Goal: Transaction & Acquisition: Obtain resource

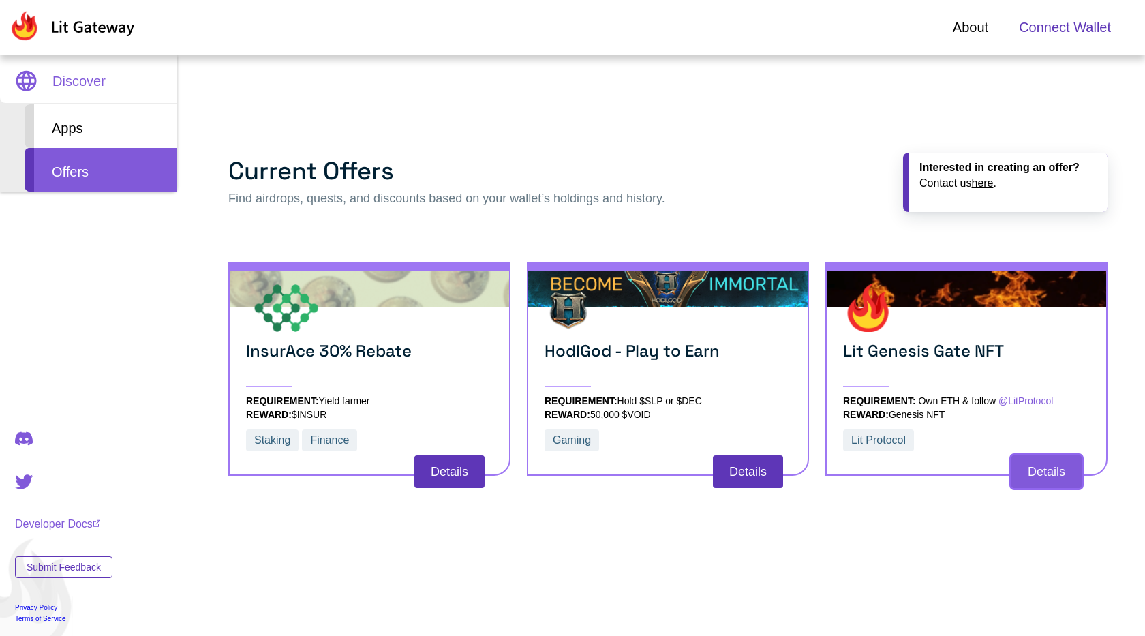
click at [1043, 478] on button "Details" at bounding box center [1046, 471] width 70 height 33
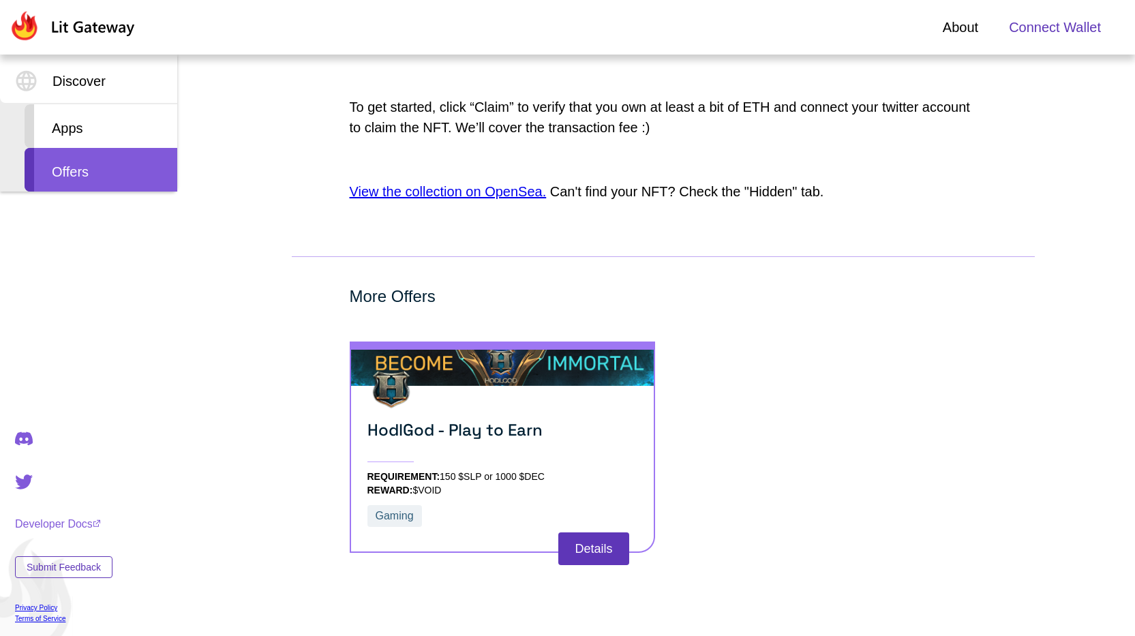
scroll to position [1028, 0]
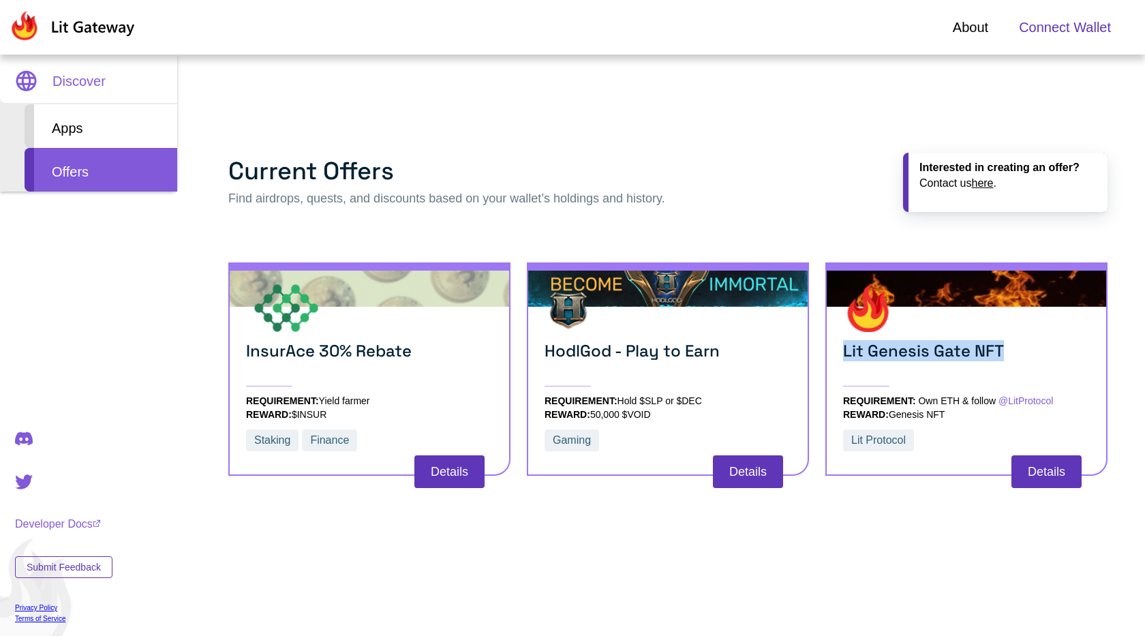
drag, startPoint x: 1007, startPoint y: 352, endPoint x: 831, endPoint y: 356, distance: 175.9
click at [831, 356] on div "Lit Genesis Gate NFT REQUIREMENT: Own ETH & follow @LitProtocol REWARD: Genesis…" at bounding box center [966, 368] width 282 height 213
copy h3 "Lit Genesis Gate NFT"
click at [904, 338] on div "Lit Genesis Gate NFT REQUIREMENT: Own ETH & follow @LitProtocol REWARD: Genesis…" at bounding box center [966, 371] width 247 height 174
click at [904, 355] on h3 "Lit Genesis Gate NFT" at bounding box center [966, 364] width 247 height 46
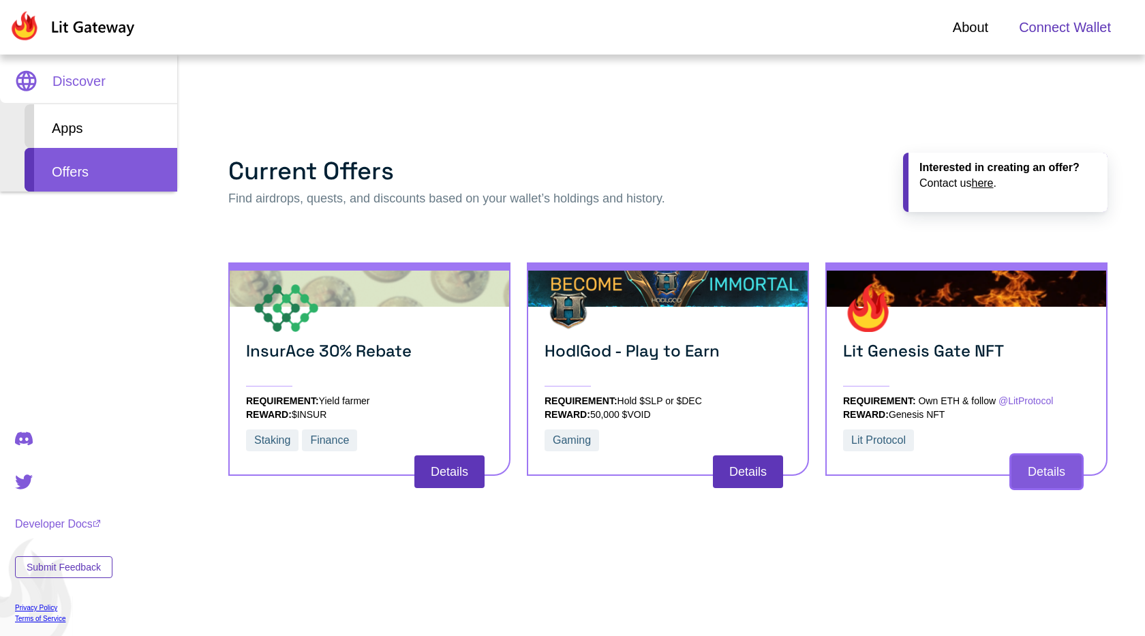
click at [1049, 476] on button "Details" at bounding box center [1046, 471] width 70 height 33
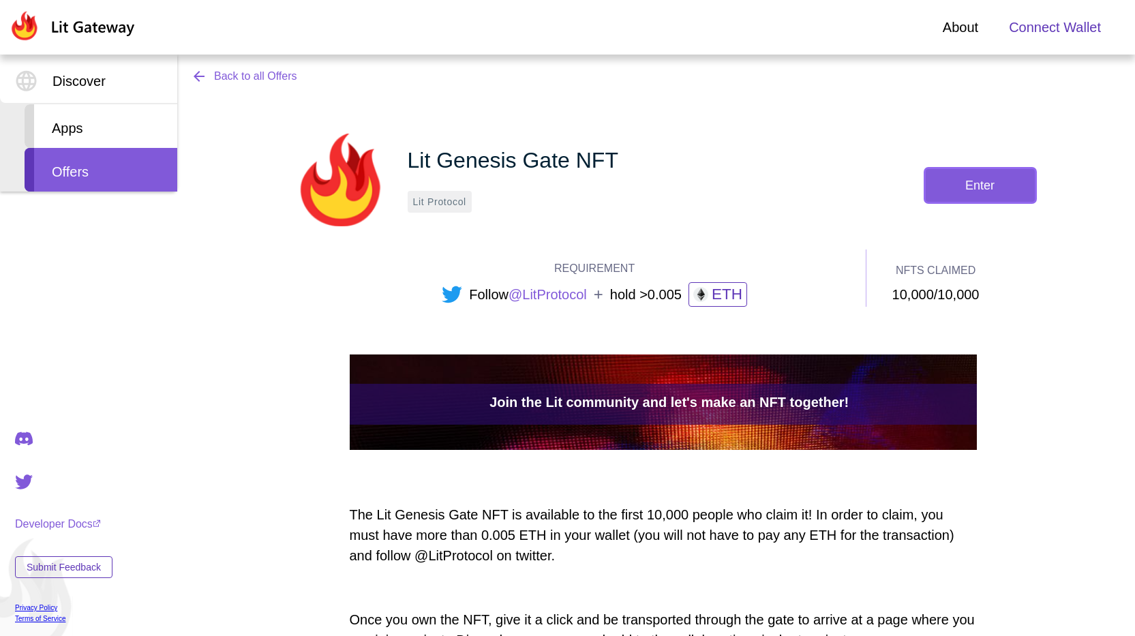
click at [965, 185] on button "Enter" at bounding box center [979, 185] width 109 height 33
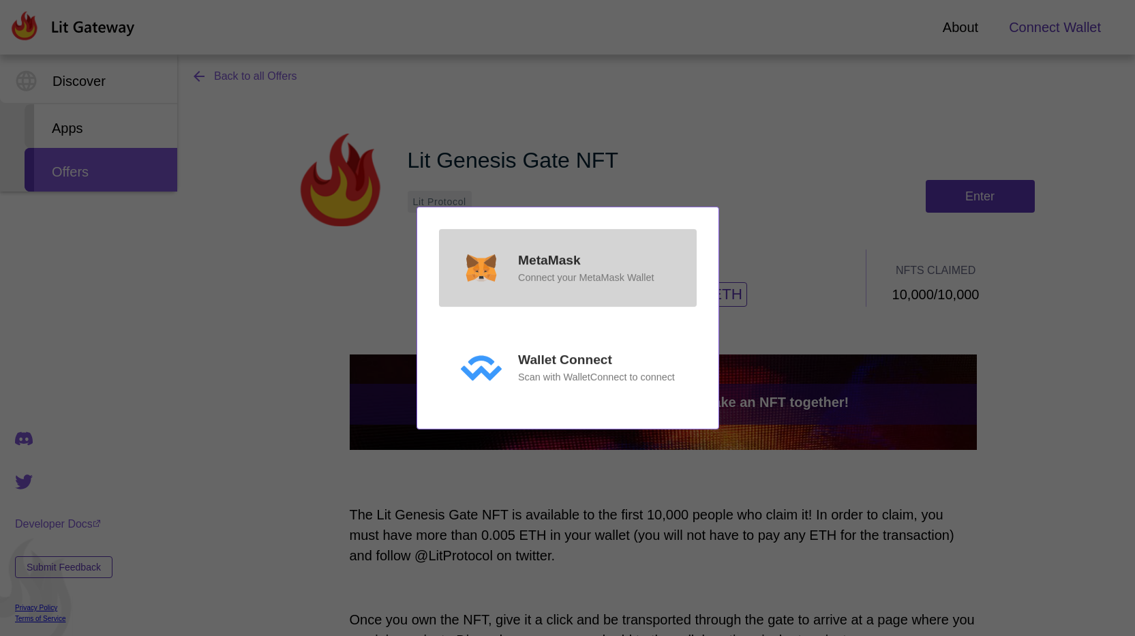
click at [589, 266] on div "MetaMask Connect your MetaMask Wallet" at bounding box center [586, 268] width 136 height 34
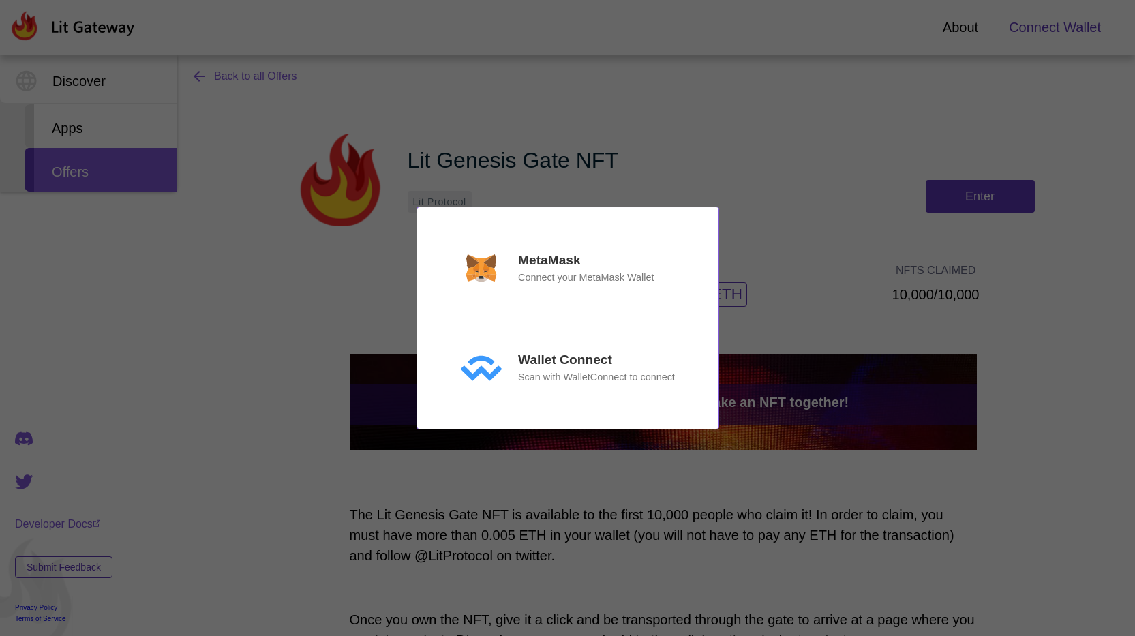
click at [815, 139] on div "MetaMask Connect your MetaMask Wallet Wallet Connect Scan with WalletConnect to…" at bounding box center [567, 318] width 1135 height 636
